Goal: Information Seeking & Learning: Learn about a topic

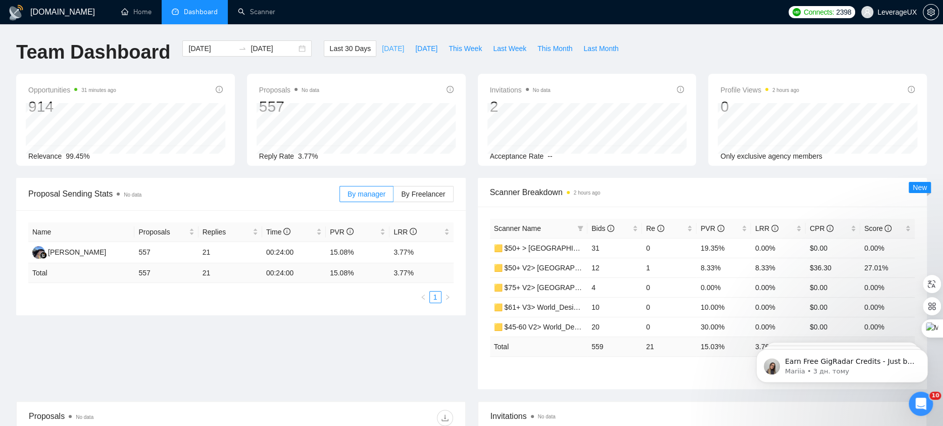
click at [394, 46] on button "[DATE]" at bounding box center [392, 48] width 33 height 16
click at [445, 191] on span "By Freelancer" at bounding box center [423, 194] width 44 height 8
click at [394, 197] on input "By Freelancer" at bounding box center [394, 197] width 0 height 0
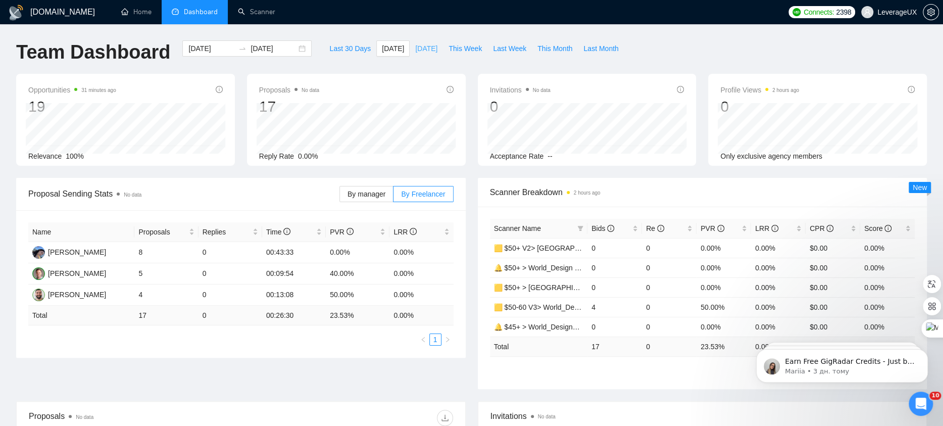
click at [421, 48] on span "[DATE]" at bounding box center [426, 48] width 22 height 11
type input "[DATE]"
click at [453, 51] on span "This Week" at bounding box center [465, 48] width 33 height 11
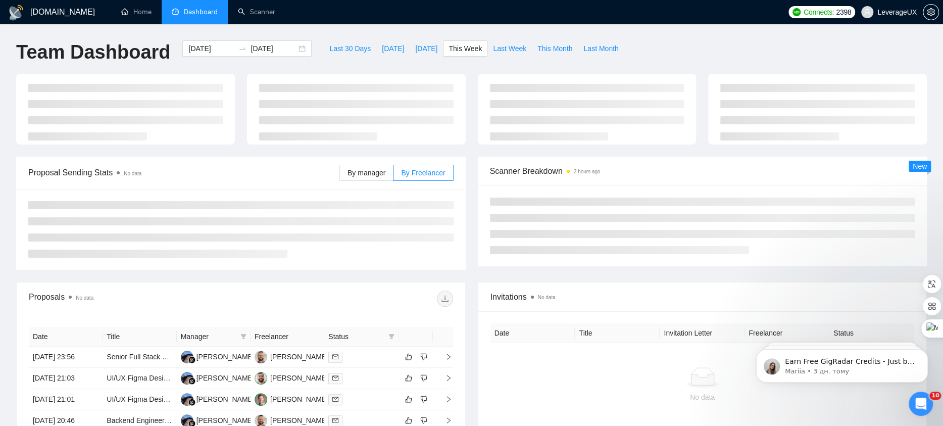
type input "[DATE]"
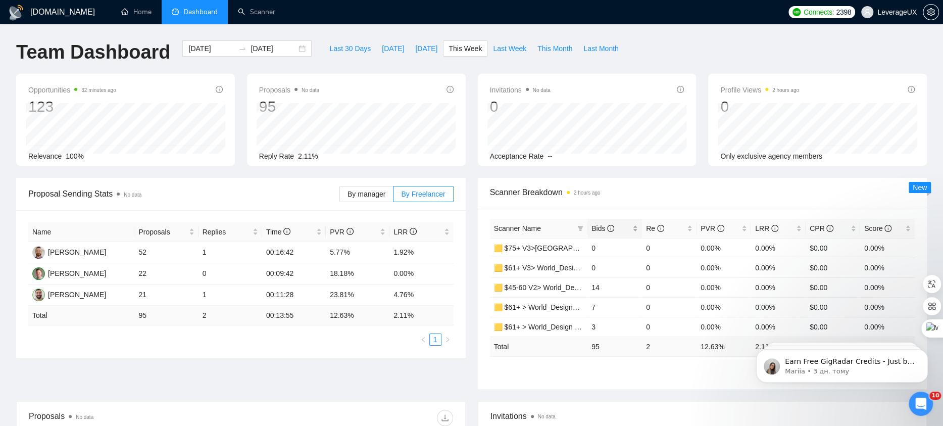
click at [592, 231] on span "Bids" at bounding box center [603, 228] width 23 height 8
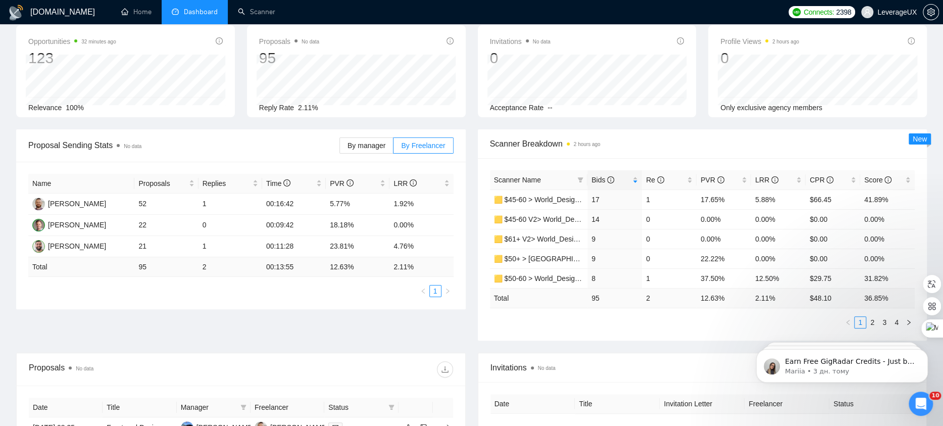
scroll to position [49, 0]
click at [875, 318] on link "2" at bounding box center [872, 322] width 11 height 11
click at [863, 321] on link "1" at bounding box center [860, 322] width 11 height 11
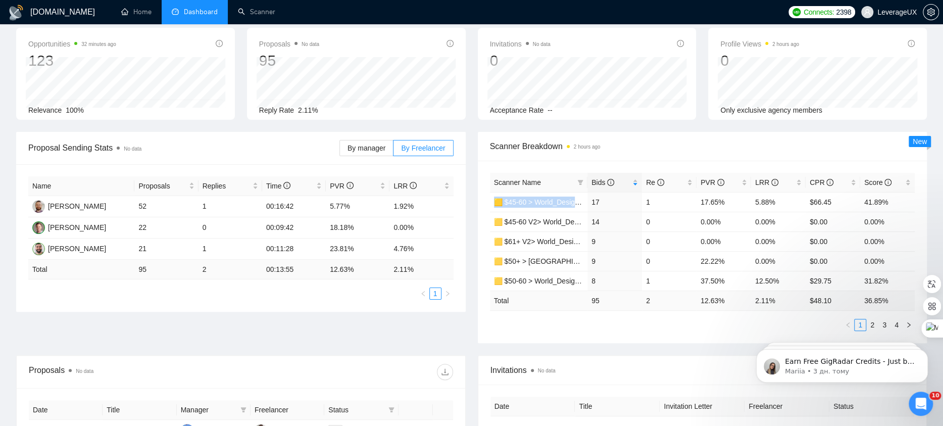
scroll to position [0, 0]
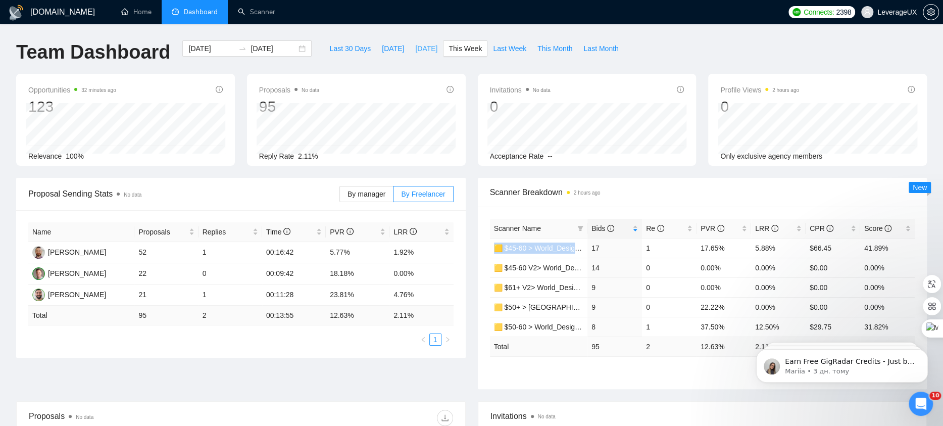
click at [426, 51] on span "[DATE]" at bounding box center [426, 48] width 22 height 11
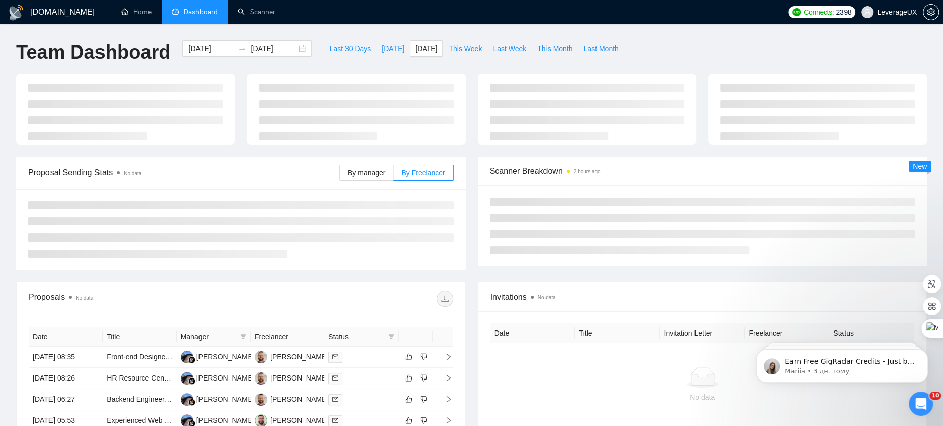
type input "[DATE]"
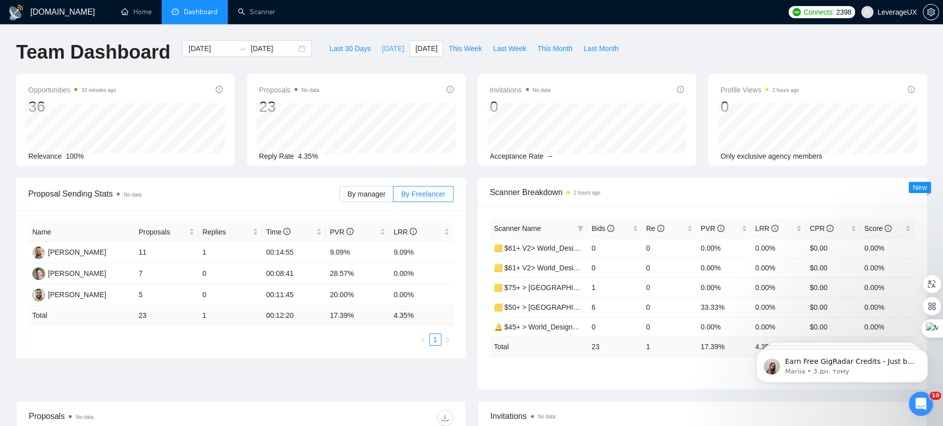
click at [384, 43] on button "[DATE]" at bounding box center [392, 48] width 33 height 16
type input "[DATE]"
click at [459, 47] on span "This Week" at bounding box center [465, 48] width 33 height 11
type input "[DATE]"
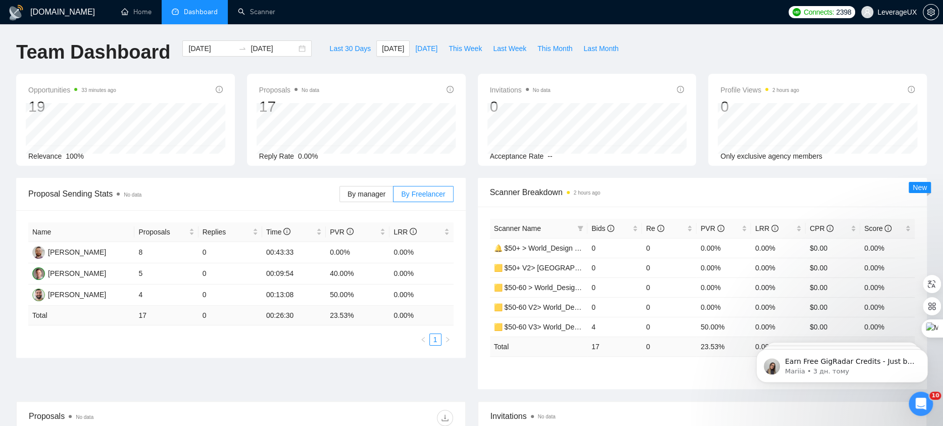
type input "[DATE]"
click at [513, 52] on span "Last Week" at bounding box center [509, 48] width 33 height 11
type input "[DATE]"
click at [460, 47] on span "This Week" at bounding box center [465, 48] width 33 height 11
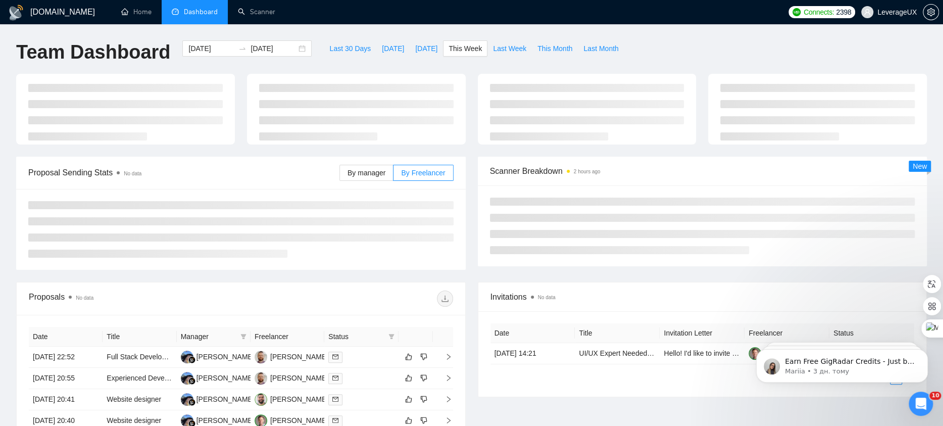
type input "[DATE]"
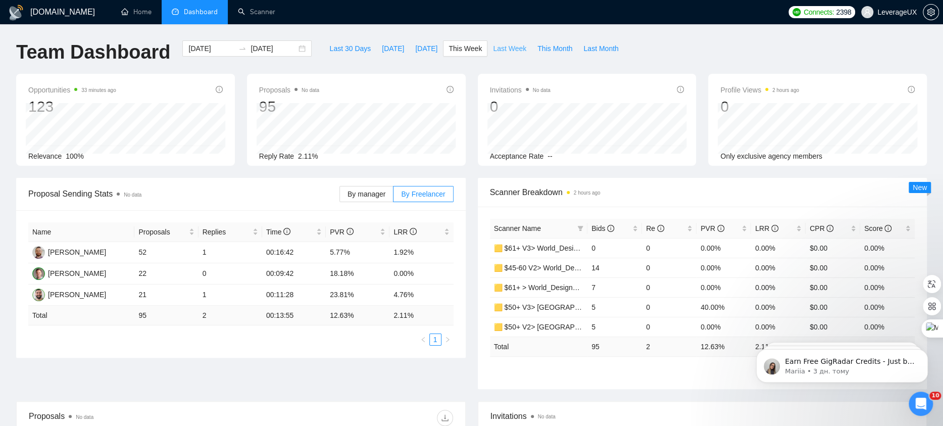
click at [508, 49] on span "Last Week" at bounding box center [509, 48] width 33 height 11
type input "[DATE]"
